Goal: Task Accomplishment & Management: Manage account settings

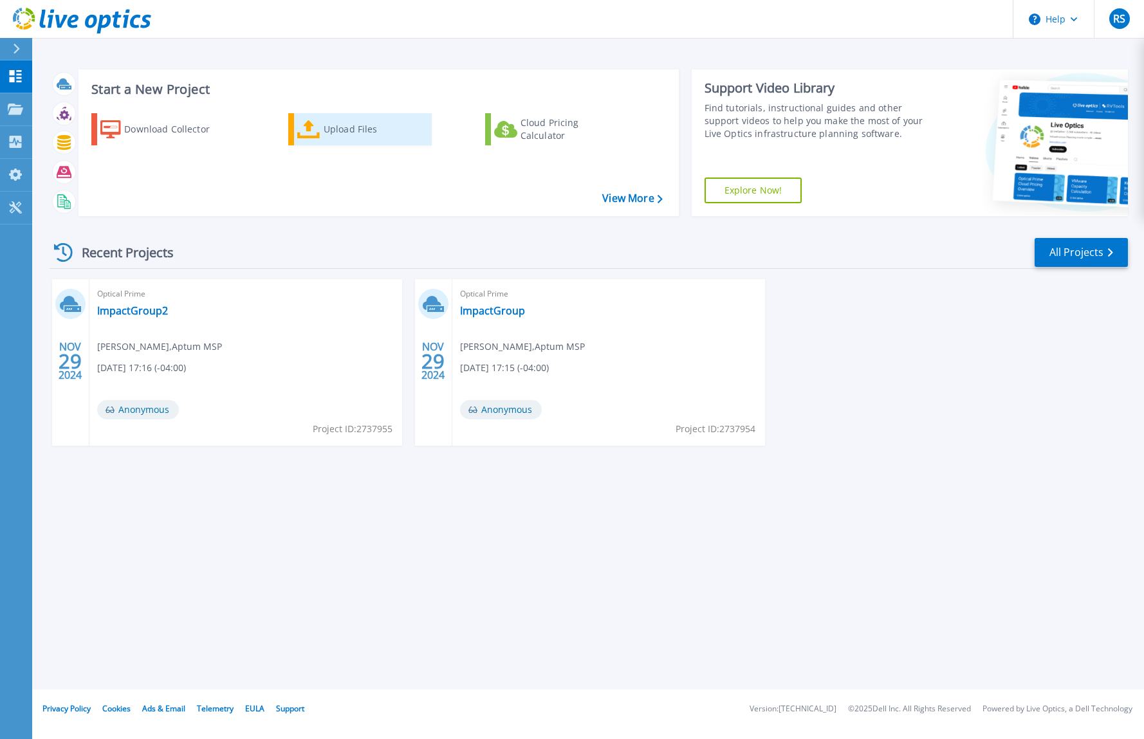
click at [333, 130] on div "Upload Files" at bounding box center [375, 129] width 103 height 26
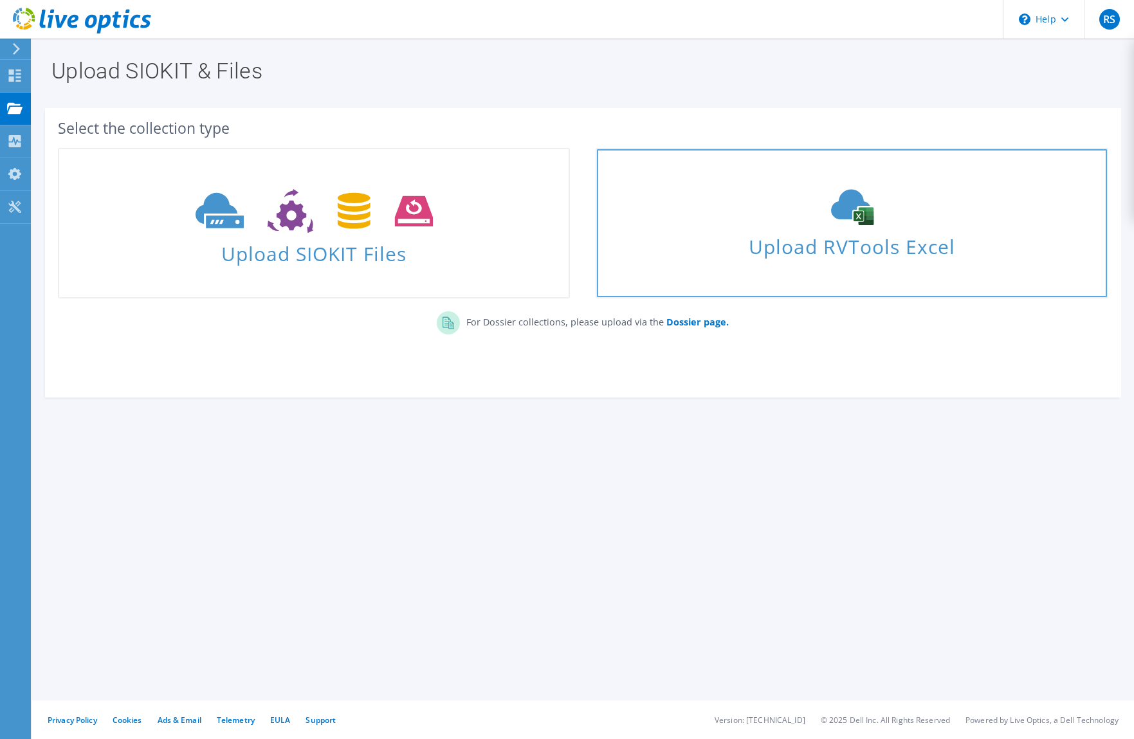
click at [708, 262] on link "Upload RVTools Excel" at bounding box center [852, 223] width 512 height 151
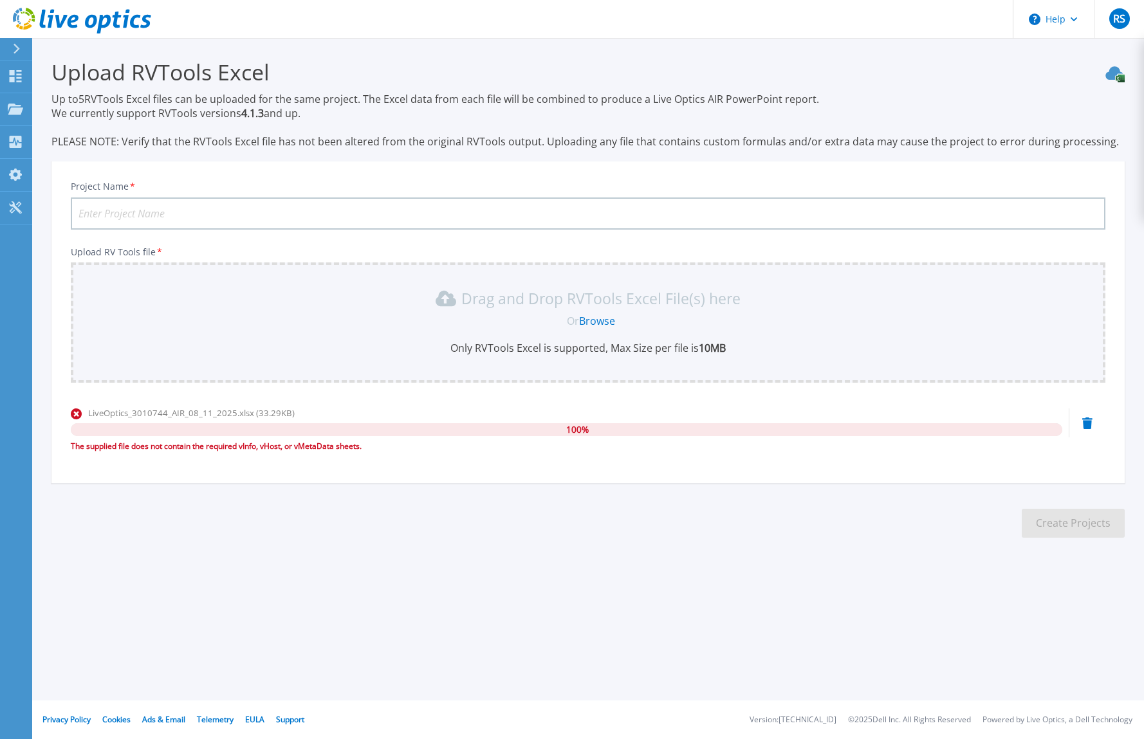
click at [1090, 423] on icon at bounding box center [1087, 423] width 10 height 12
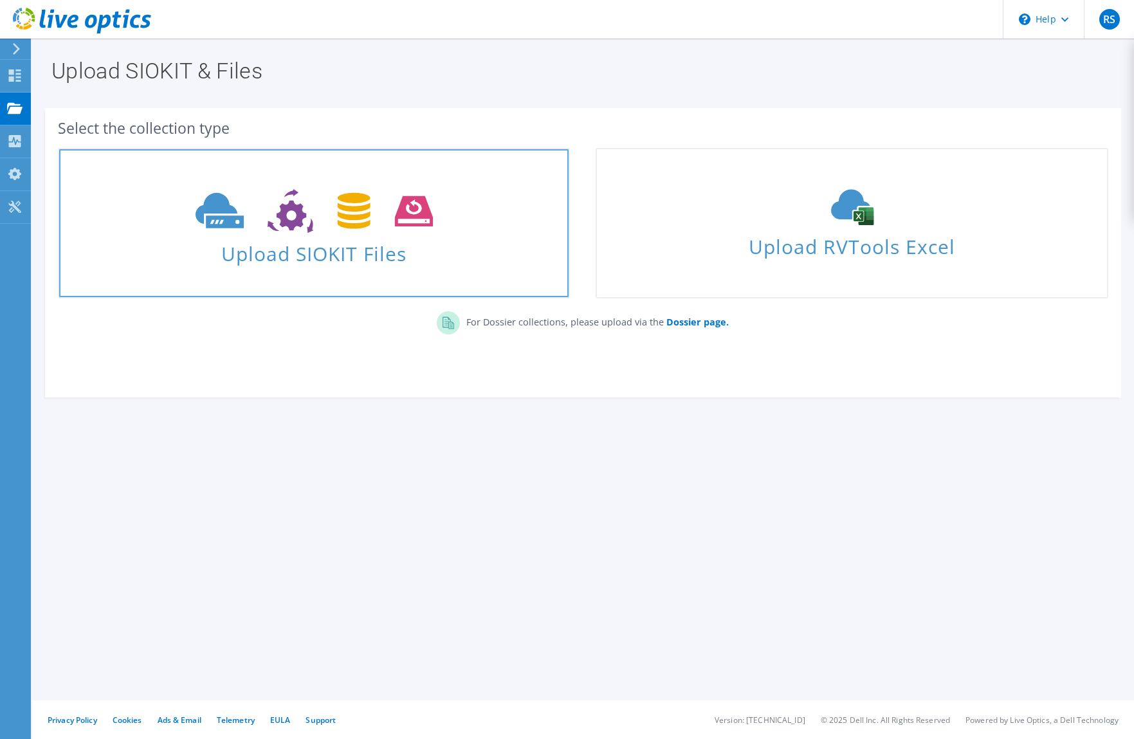
click at [336, 242] on span "Upload SIOKIT Files" at bounding box center [313, 250] width 509 height 28
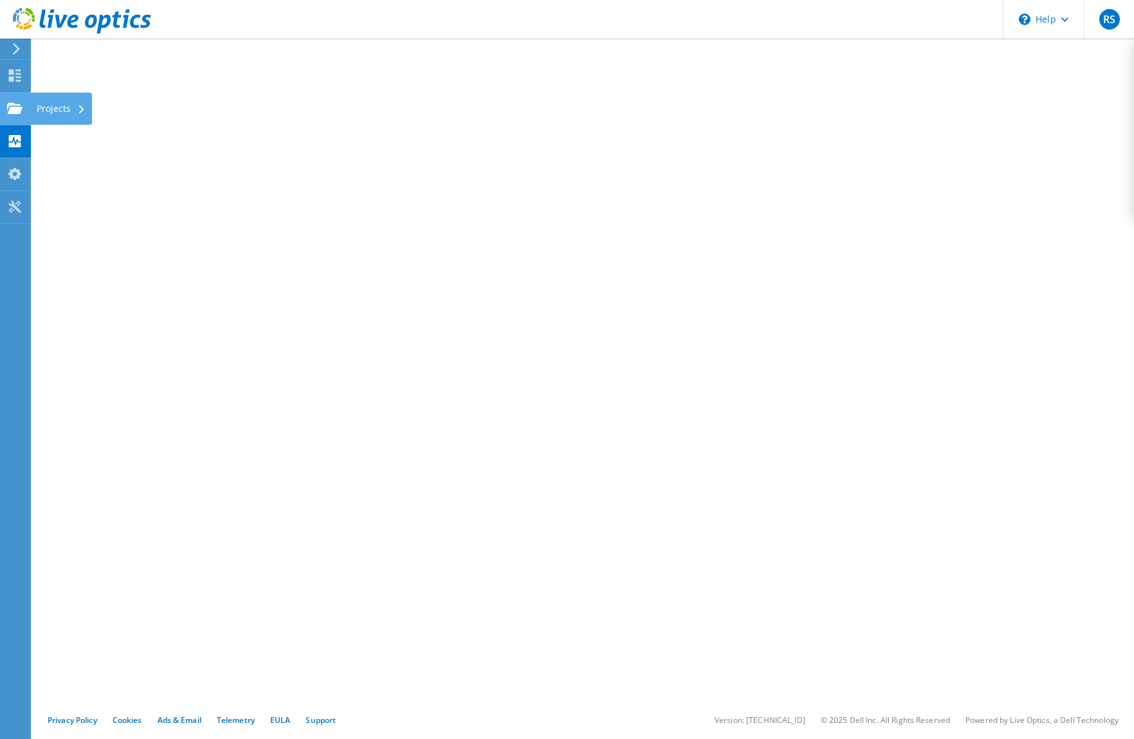
click at [14, 111] on use at bounding box center [14, 107] width 15 height 11
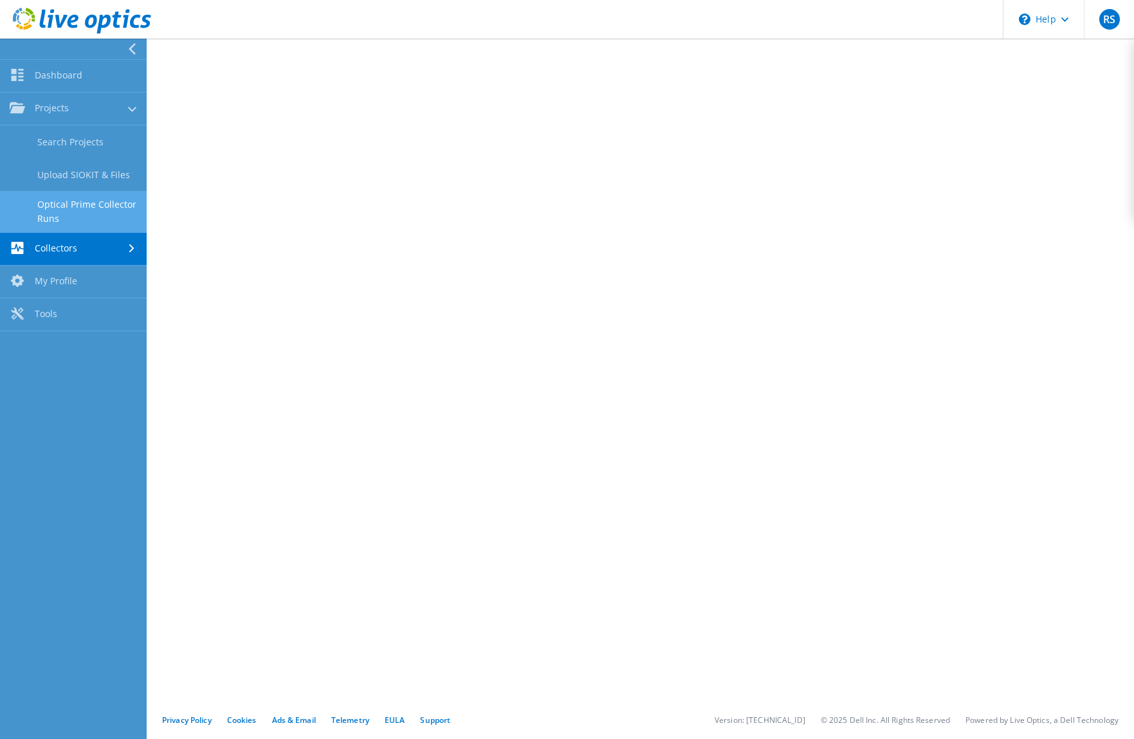
click at [80, 206] on link "Optical Prime Collector Runs" at bounding box center [73, 211] width 147 height 41
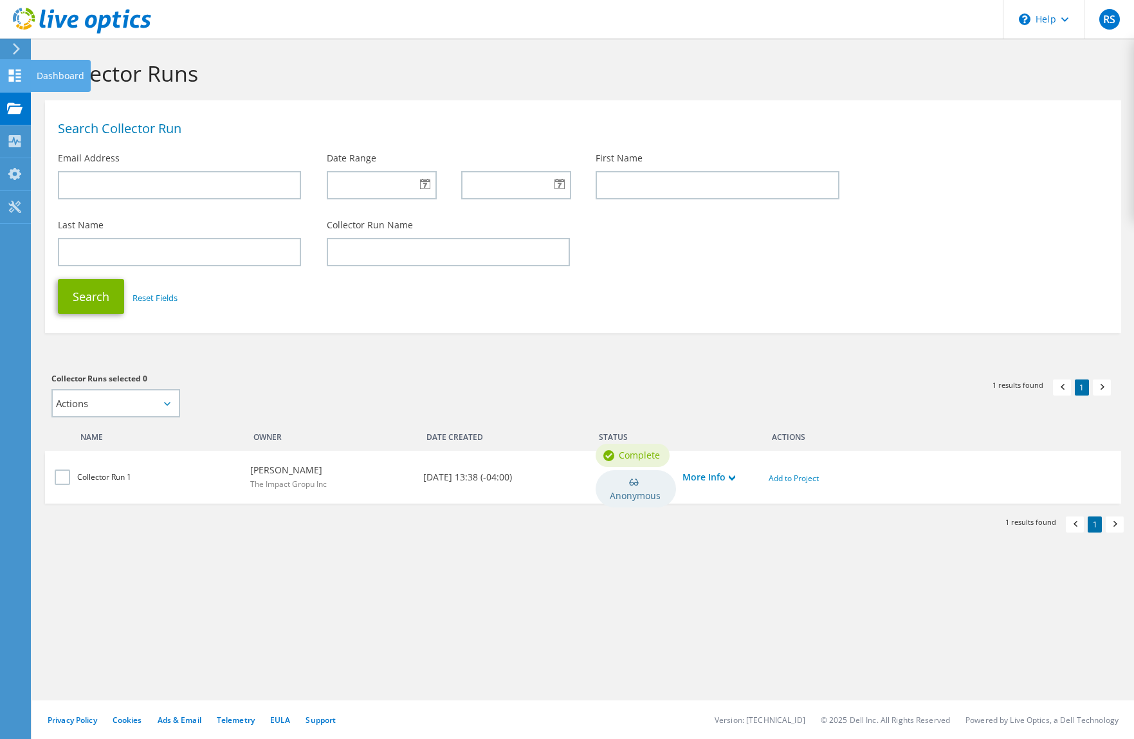
click at [14, 77] on use at bounding box center [15, 75] width 12 height 12
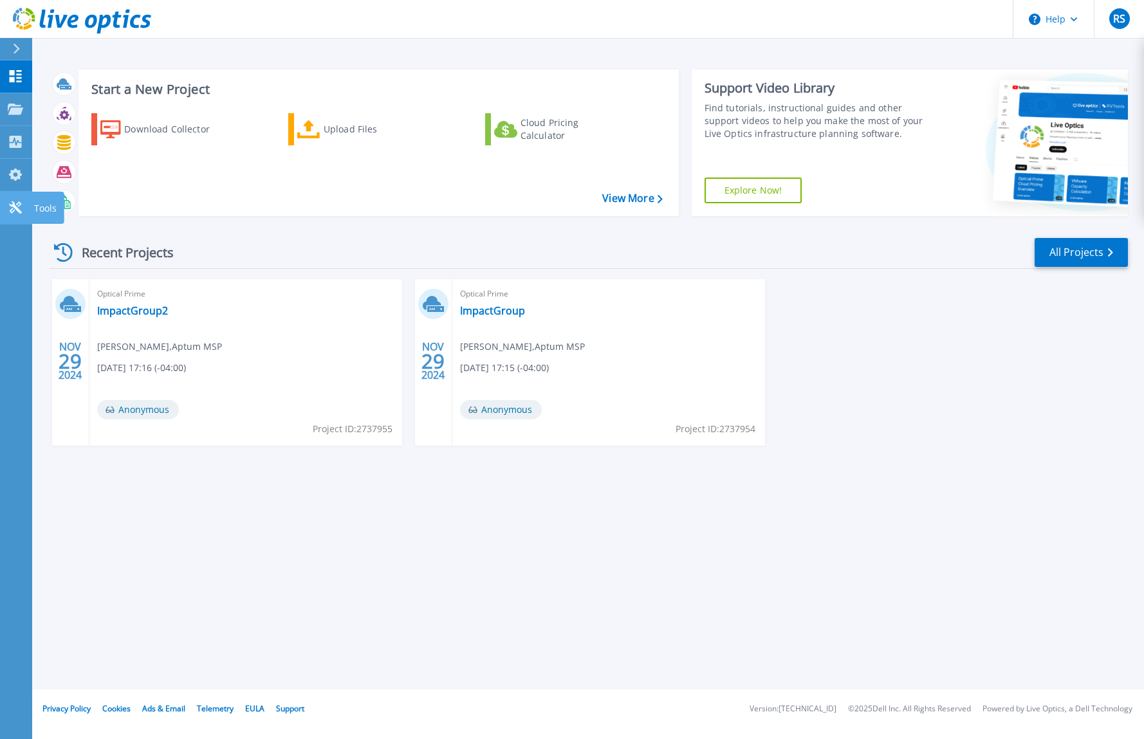
click at [16, 206] on icon at bounding box center [15, 207] width 15 height 12
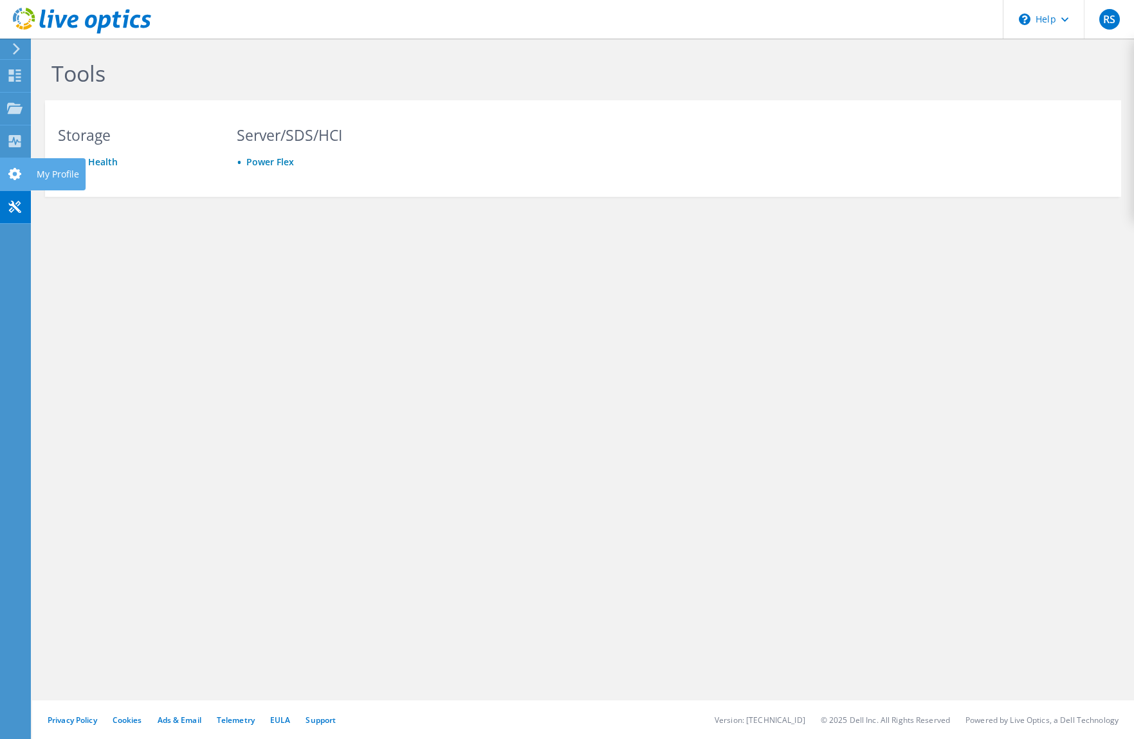
click at [16, 172] on use at bounding box center [14, 174] width 13 height 12
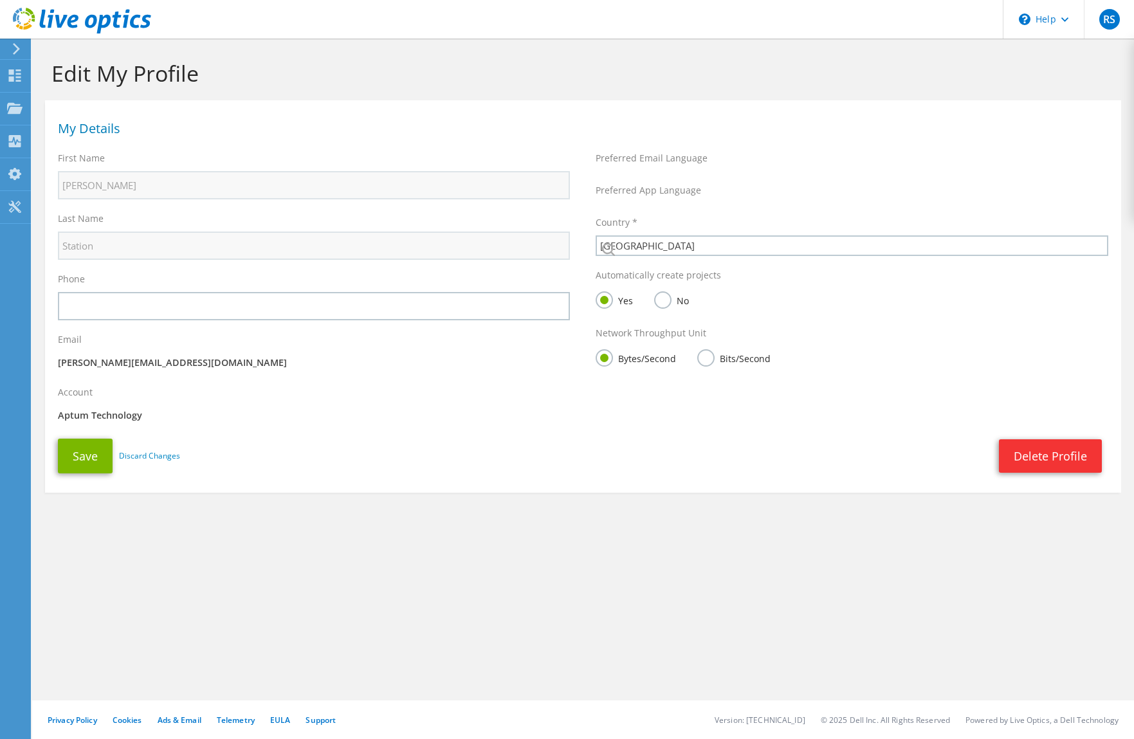
select select "37"
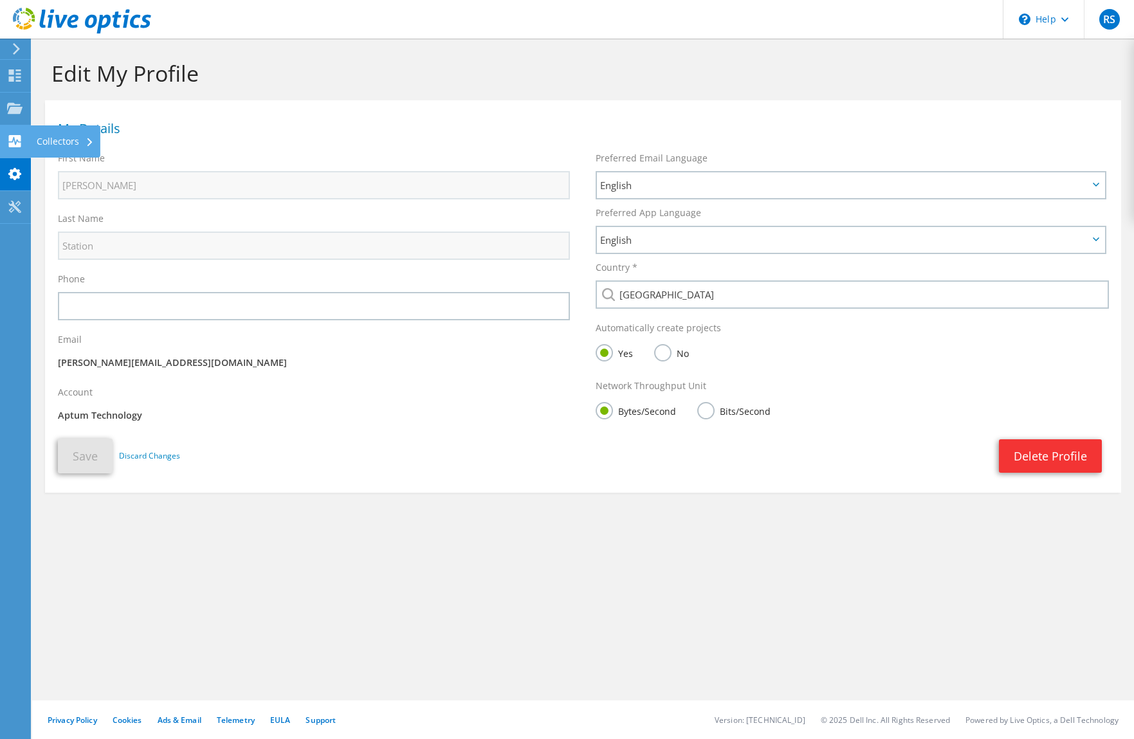
click at [16, 140] on use at bounding box center [15, 141] width 12 height 12
